Goal: Task Accomplishment & Management: Manage account settings

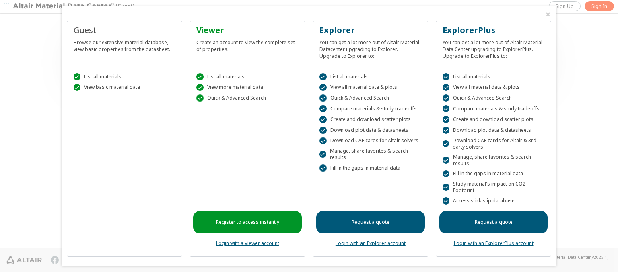
click at [545, 14] on icon "Close" at bounding box center [548, 14] width 6 height 6
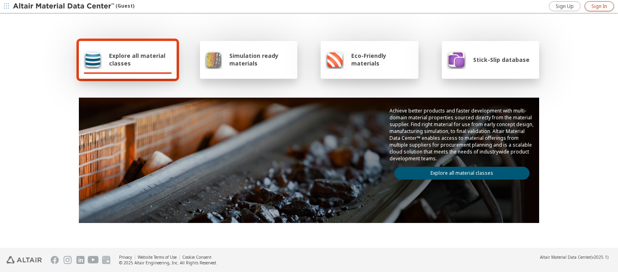
click at [599, 6] on span "Sign In" at bounding box center [600, 6] width 16 height 6
click at [64, 6] on img at bounding box center [64, 6] width 103 height 8
click at [137, 60] on span "Explore all material classes" at bounding box center [140, 59] width 63 height 15
click at [459, 171] on link "Explore all material classes" at bounding box center [461, 173] width 135 height 13
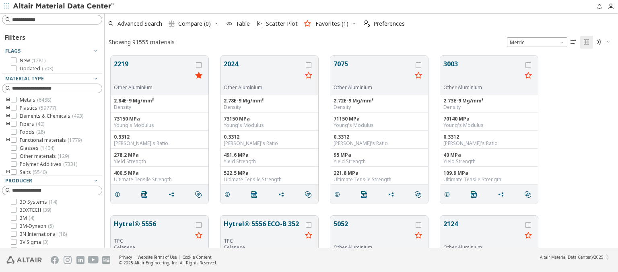
scroll to position [192, 507]
click at [382, 24] on span "Preferences" at bounding box center [388, 24] width 31 height 6
